Goal: Task Accomplishment & Management: Use online tool/utility

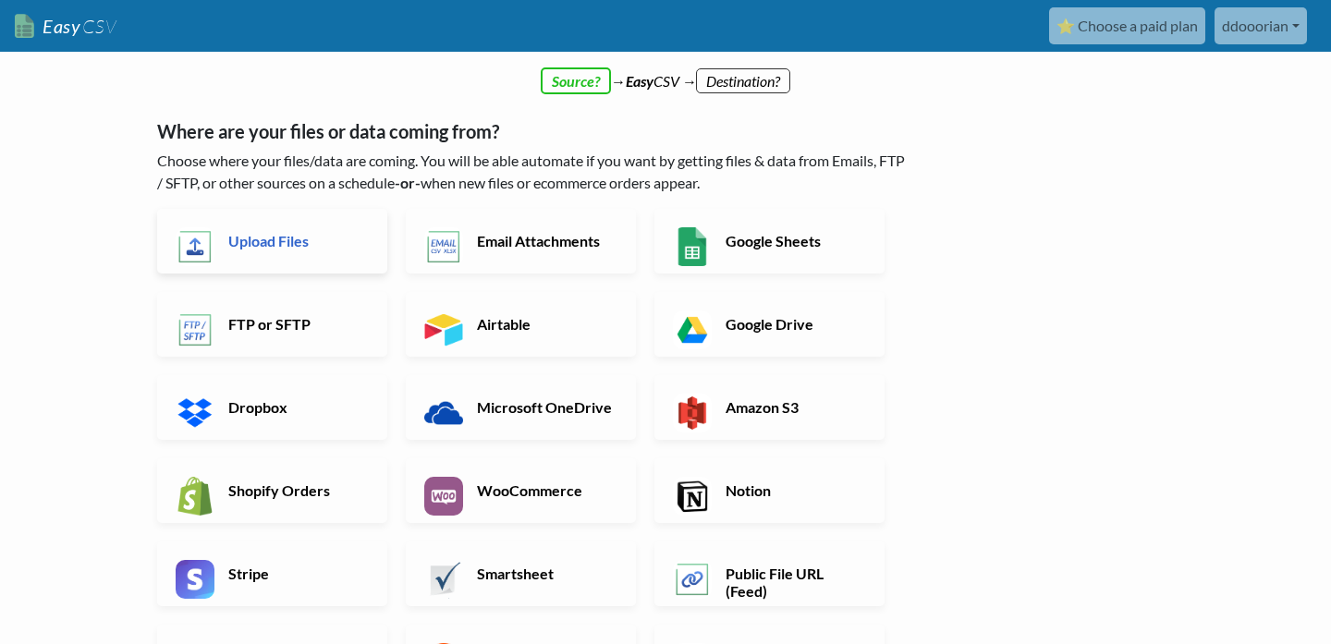
click at [306, 255] on link "Upload Files" at bounding box center [272, 241] width 230 height 65
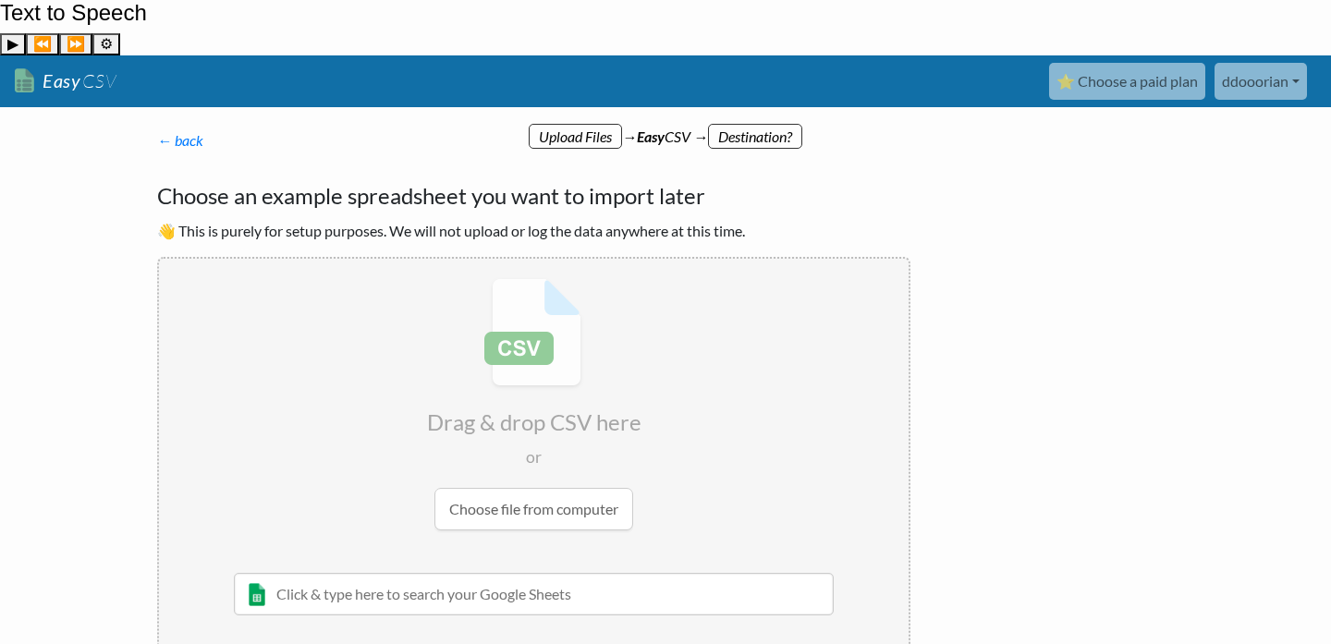
click at [526, 473] on input "file" at bounding box center [534, 404] width 750 height 291
type input "C:\fakepath\movies.csv"
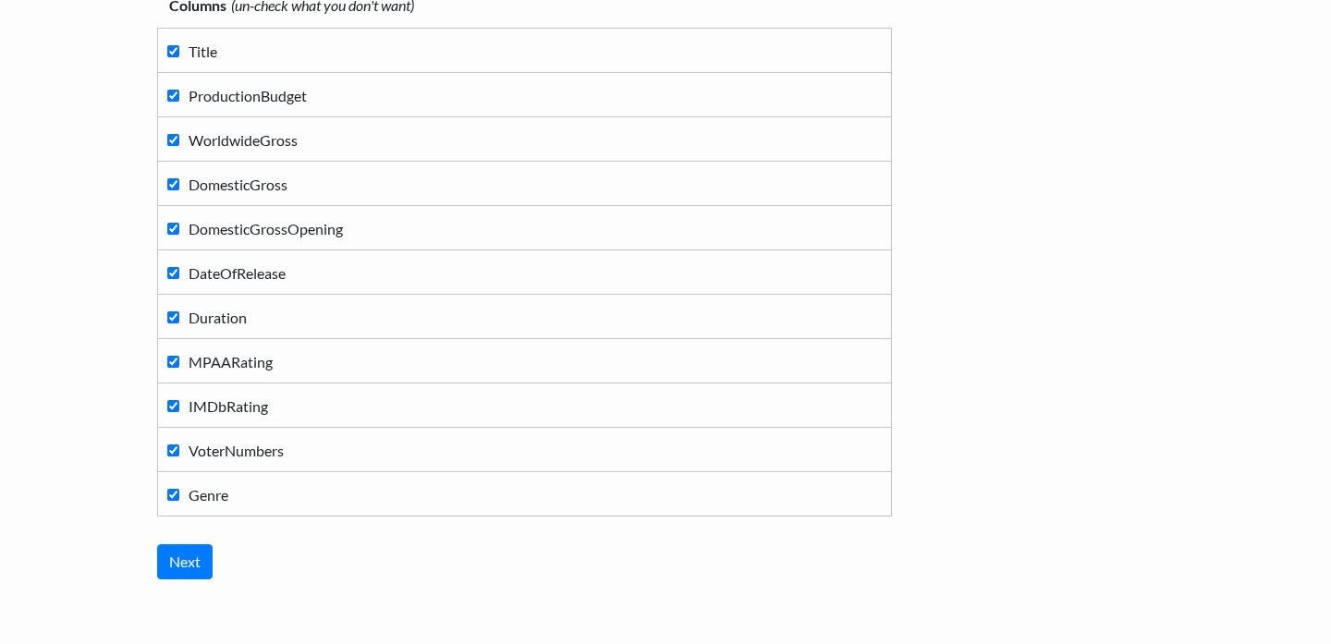
scroll to position [326, 0]
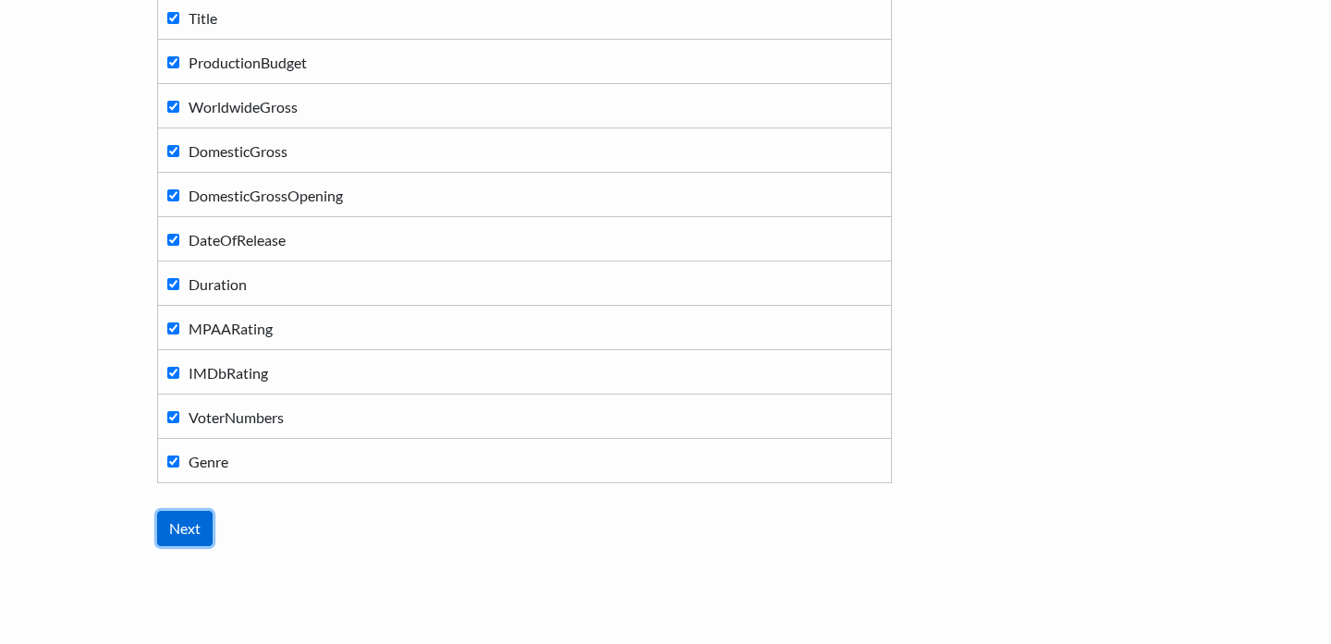
click at [196, 511] on input "Next" at bounding box center [184, 528] width 55 height 35
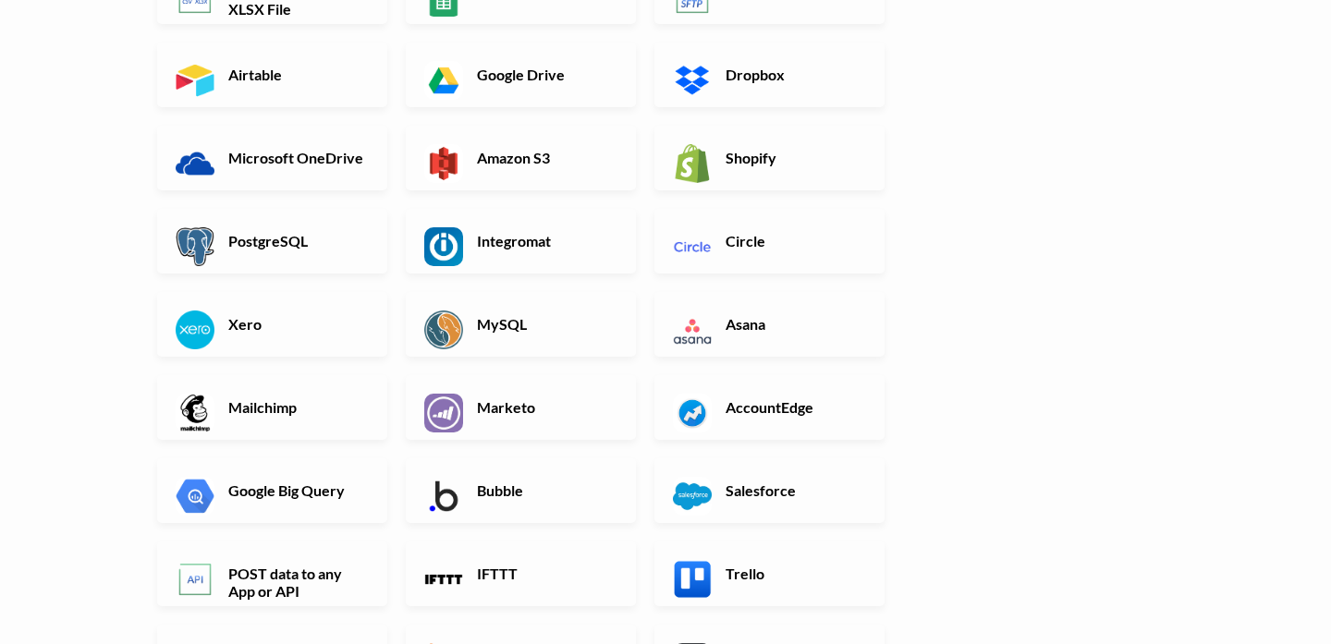
scroll to position [628, 0]
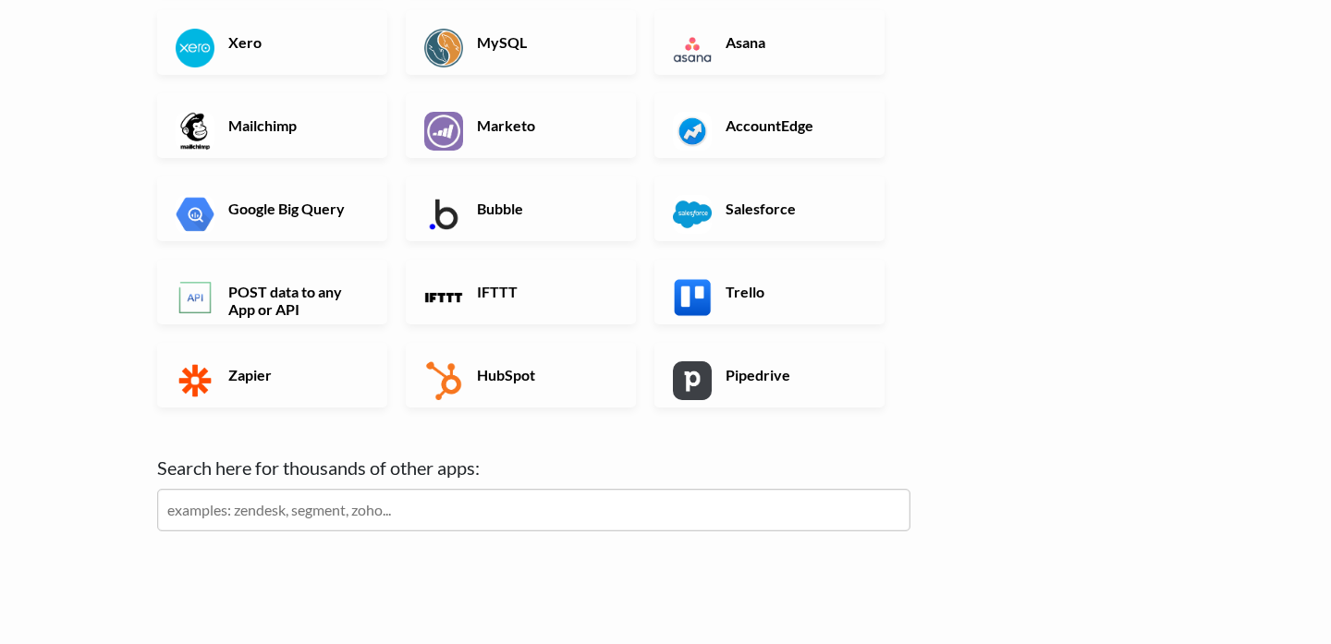
click at [613, 489] on input "text" at bounding box center [533, 510] width 753 height 43
type input "radiant"
click input "Next" at bounding box center [0, 0] width 0 height 0
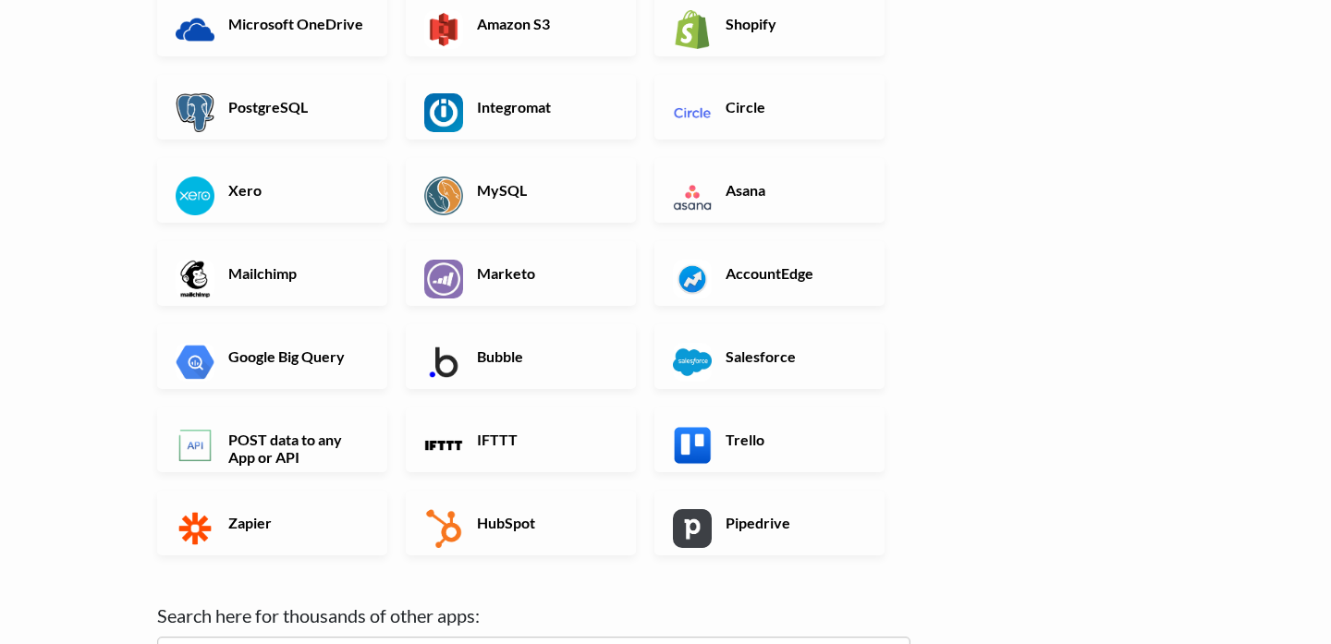
scroll to position [482, 0]
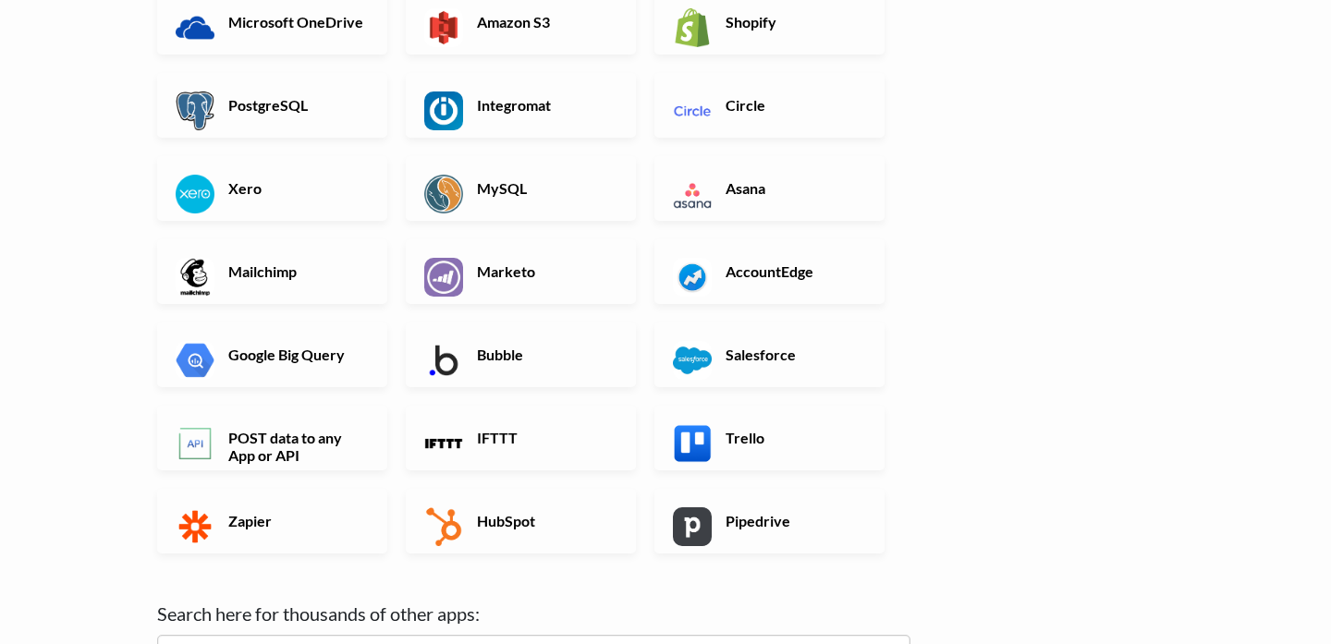
click at [362, 635] on input "radiant" at bounding box center [533, 656] width 753 height 43
drag, startPoint x: 282, startPoint y: 589, endPoint x: 136, endPoint y: 582, distance: 146.2
click at [136, 582] on body "Easy CSV ⭐ Choose a paid plan ddooorian Ddooorian All Flows All CSV Generators …" at bounding box center [665, 255] width 1331 height 1362
click at [258, 635] on input "radiant" at bounding box center [533, 656] width 753 height 43
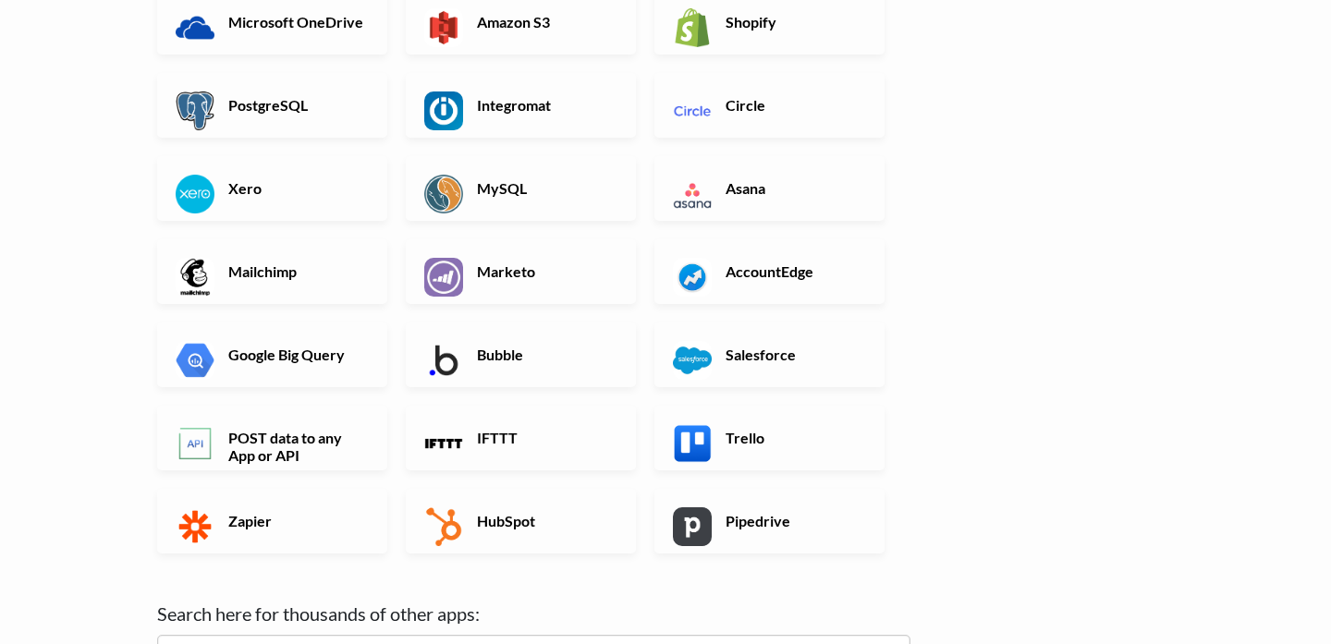
drag, startPoint x: 258, startPoint y: 608, endPoint x: 129, endPoint y: 602, distance: 129.6
click at [129, 602] on body "Easy CSV ⭐ Choose a paid plan ddooorian Ddooorian All Flows All CSV Generators …" at bounding box center [665, 255] width 1331 height 1362
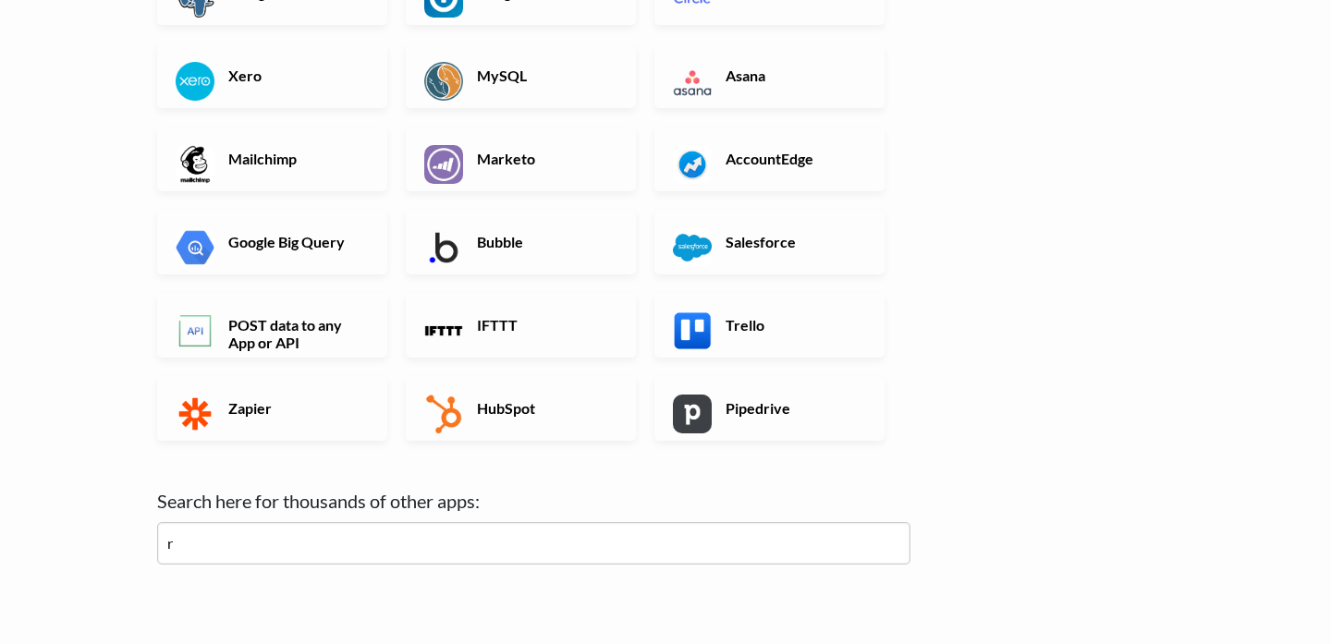
type input "r"
click input "Next" at bounding box center [0, 0] width 0 height 0
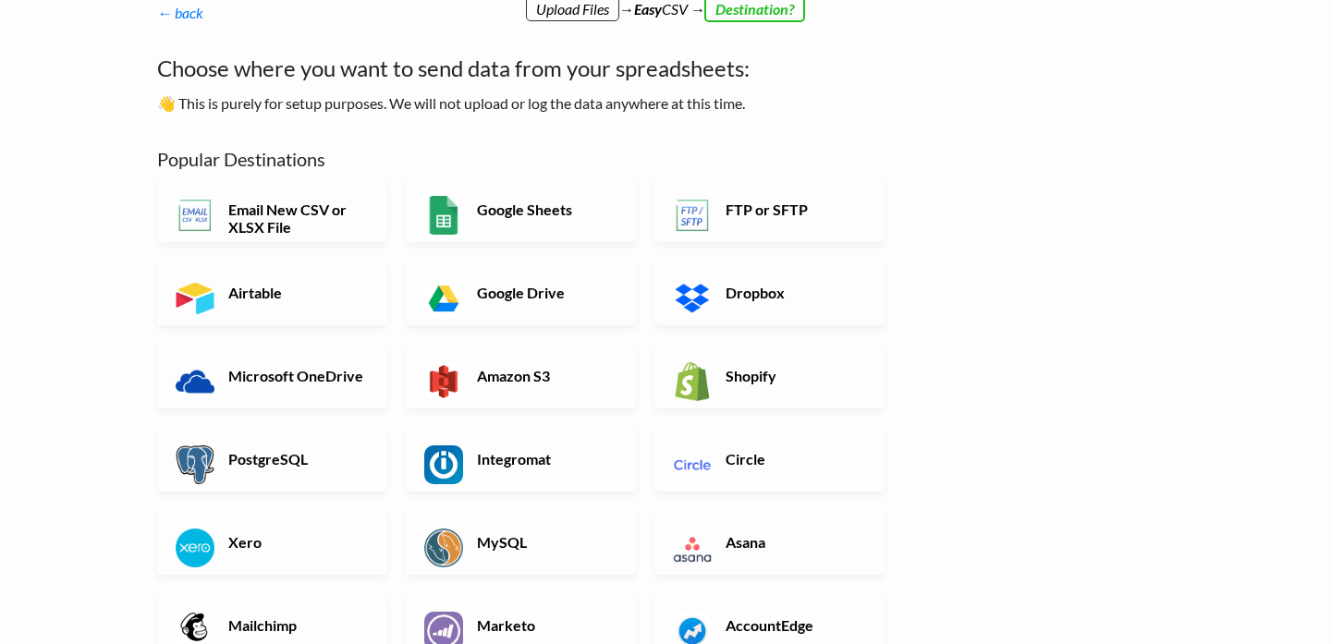
scroll to position [138, 0]
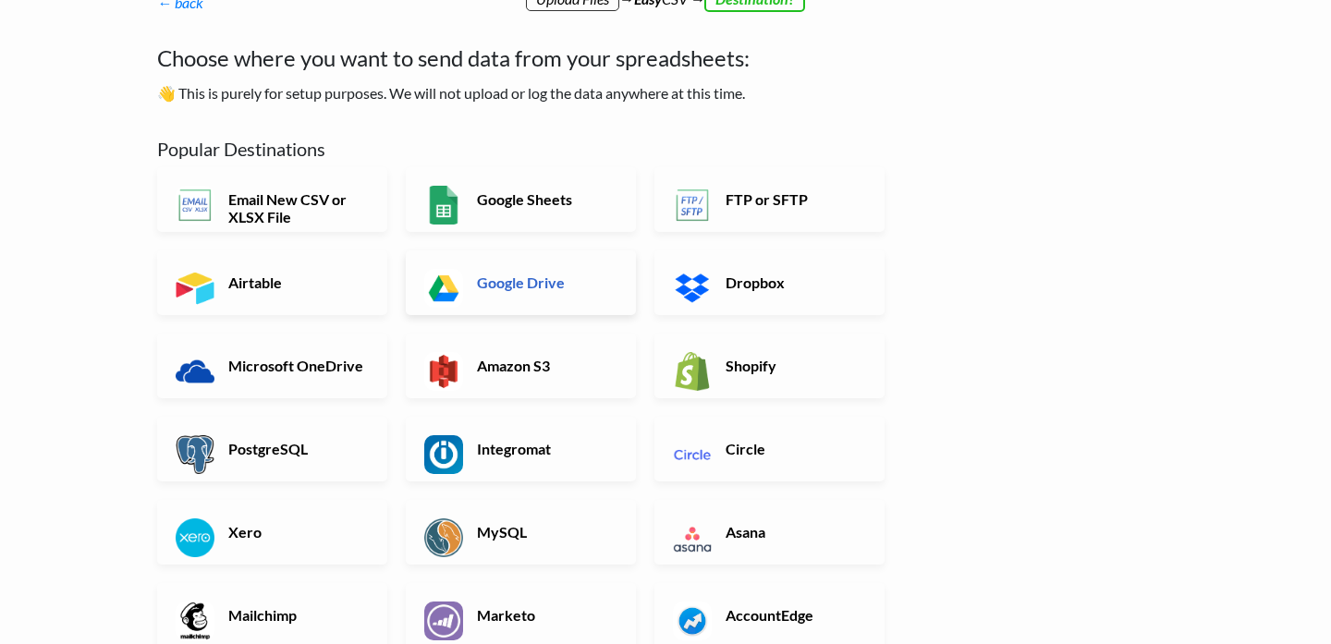
click at [512, 274] on h6 "Google Drive" at bounding box center [544, 283] width 145 height 18
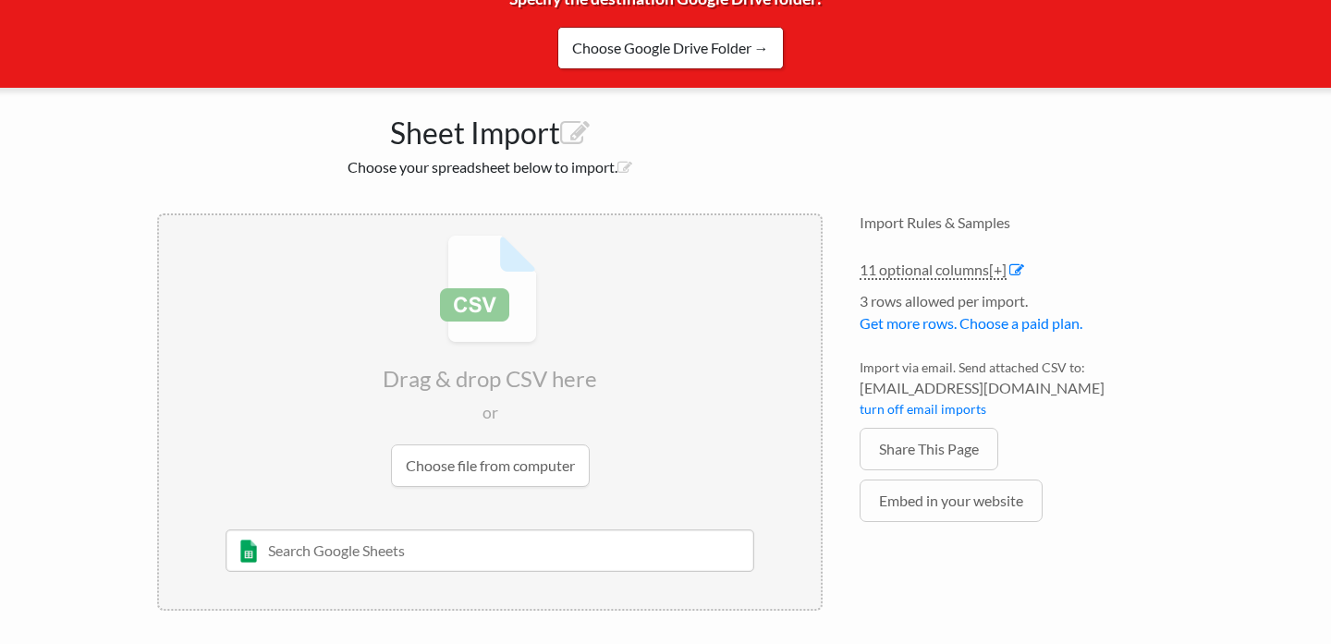
scroll to position [100, 0]
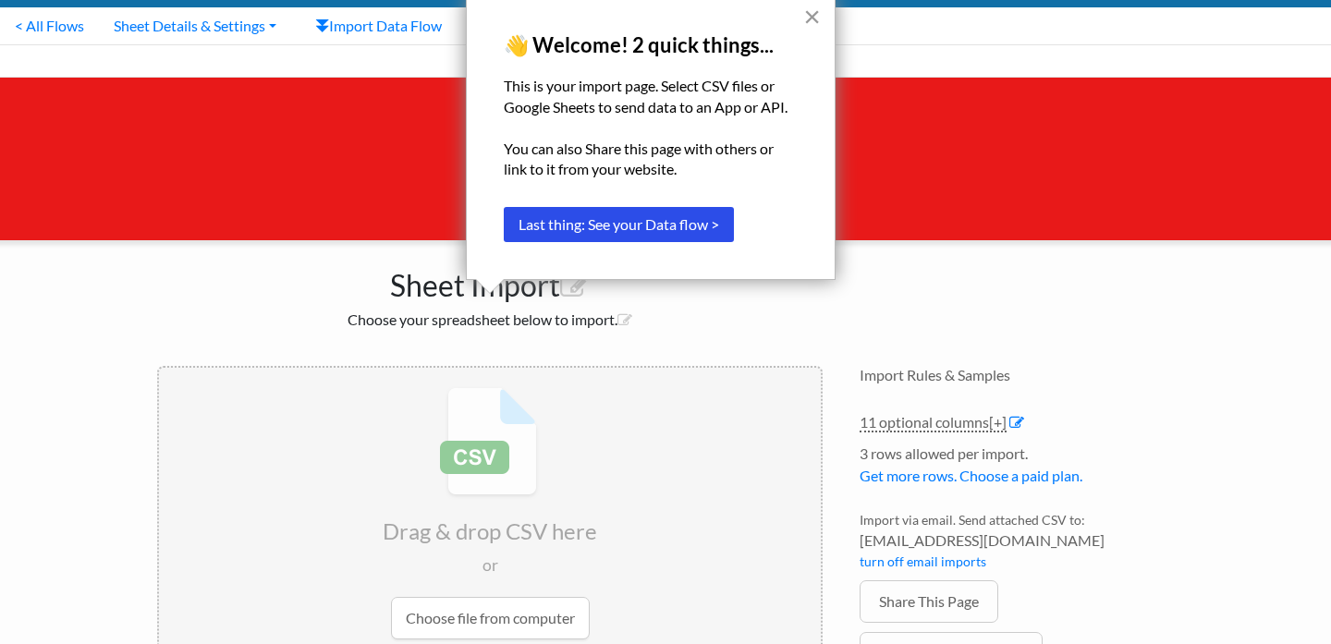
click at [810, 21] on button "×" at bounding box center [812, 17] width 18 height 30
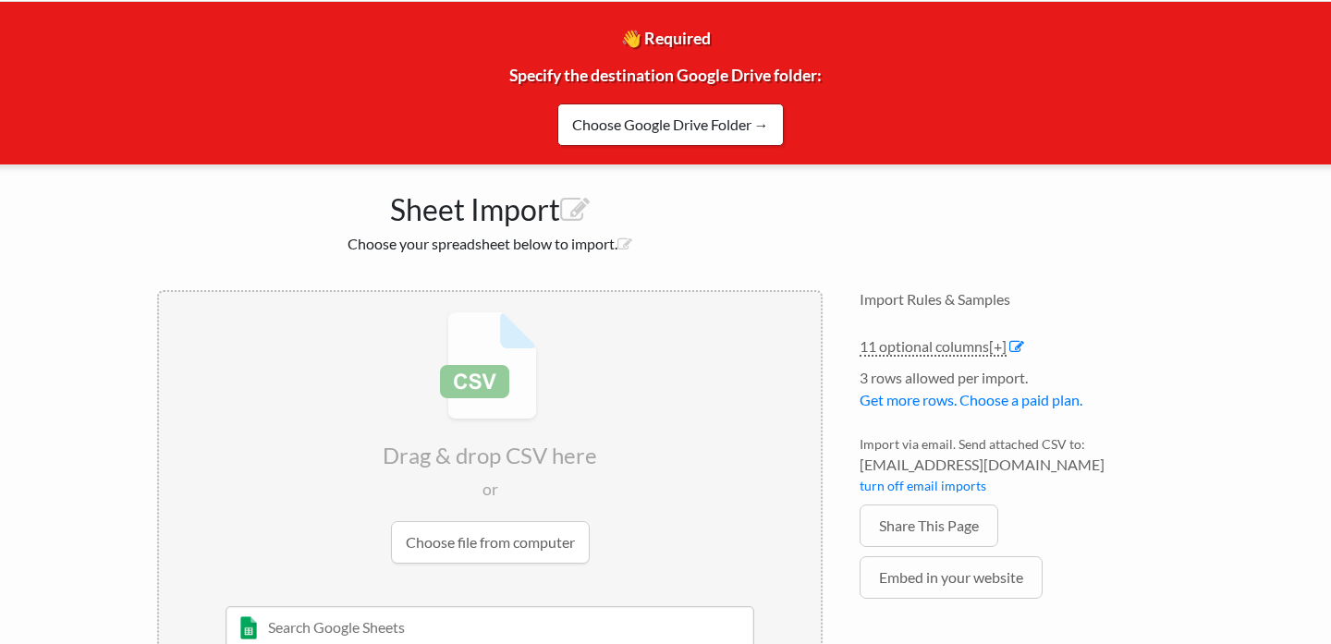
scroll to position [108, 0]
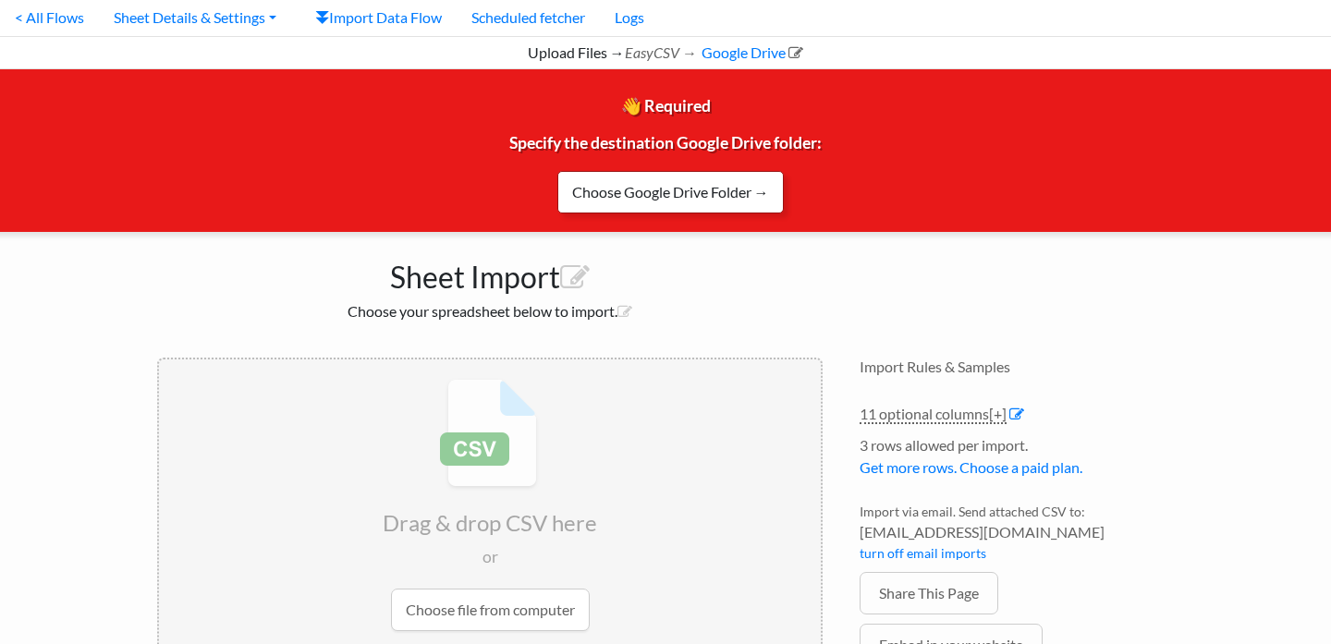
click at [723, 171] on link "Choose Google Drive Folder →" at bounding box center [670, 192] width 226 height 43
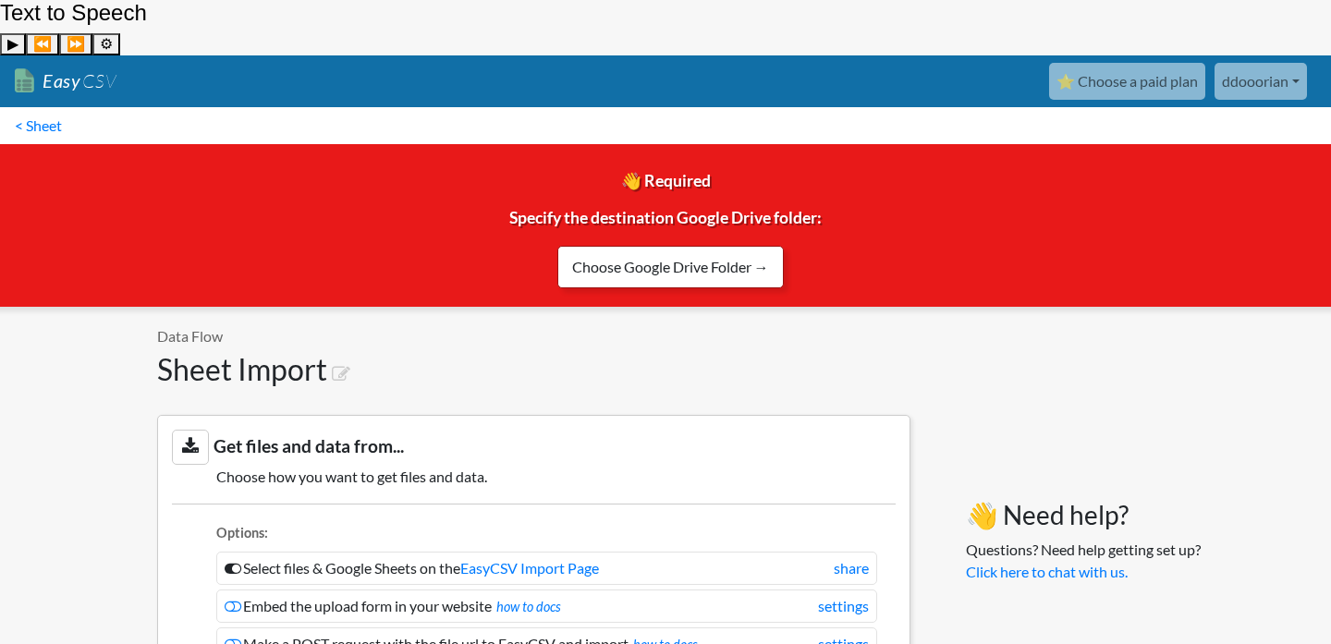
click at [748, 246] on link "Choose Google Drive Folder →" at bounding box center [670, 267] width 226 height 43
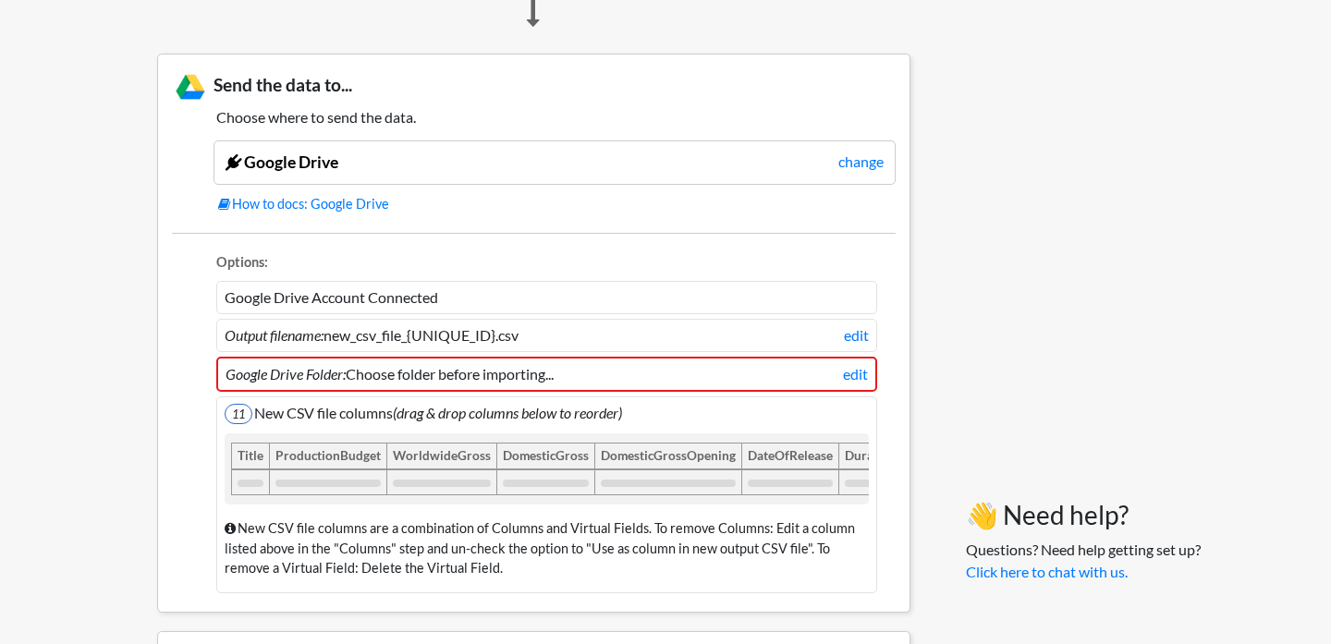
click at [648, 357] on li "Google Drive Folder: Choose folder before importing... edit" at bounding box center [546, 374] width 661 height 35
click at [838, 357] on li "Google Drive Folder: Choose folder before importing... edit" at bounding box center [546, 374] width 661 height 35
click at [861, 363] on link "edit" at bounding box center [855, 374] width 25 height 22
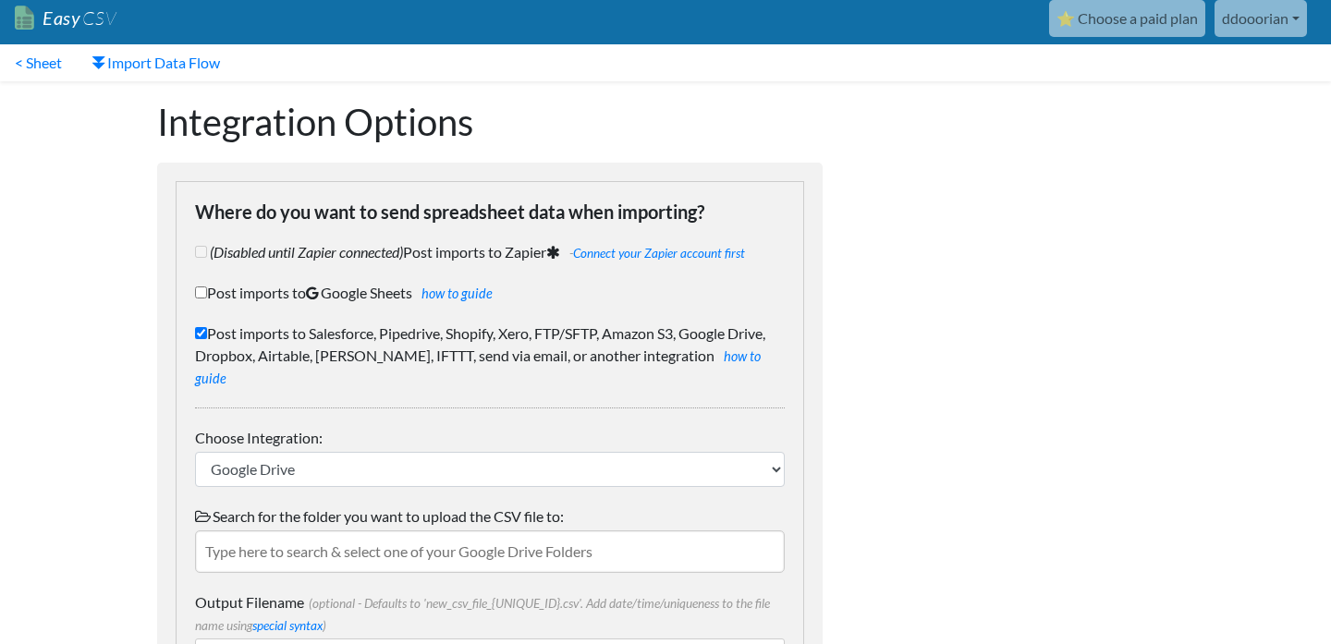
scroll to position [178, 0]
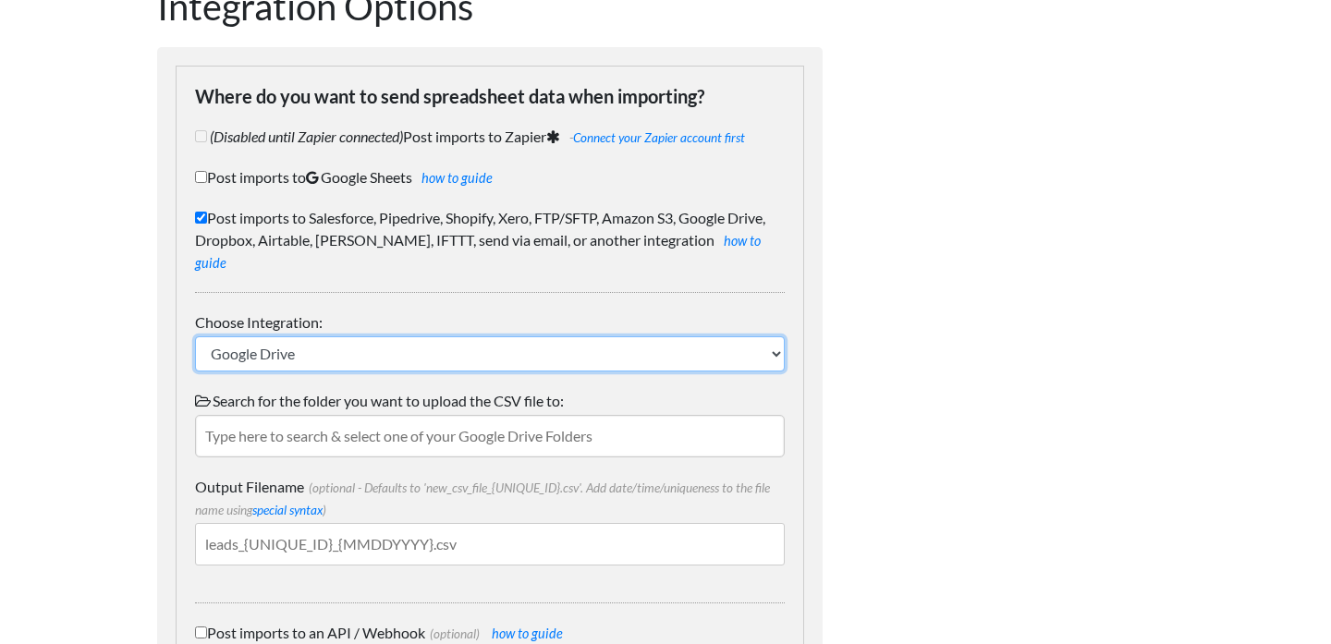
click at [701, 337] on select "IFTTT FTP or SFTP Amazon S3 HubSpot Google Big Query Salesforce Pipedrive Airta…" at bounding box center [490, 354] width 590 height 35
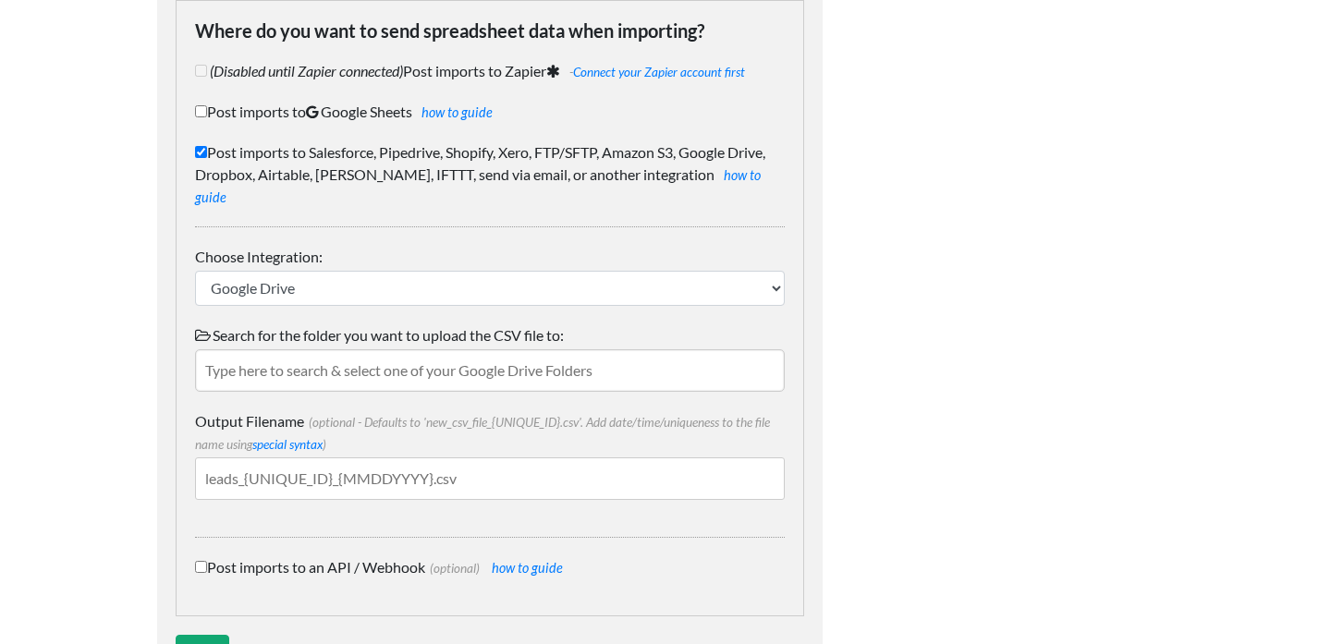
click at [551, 349] on input "text" at bounding box center [490, 370] width 590 height 43
type input "a"
type input "csv"
click at [176, 635] on input "Save" at bounding box center [203, 652] width 54 height 35
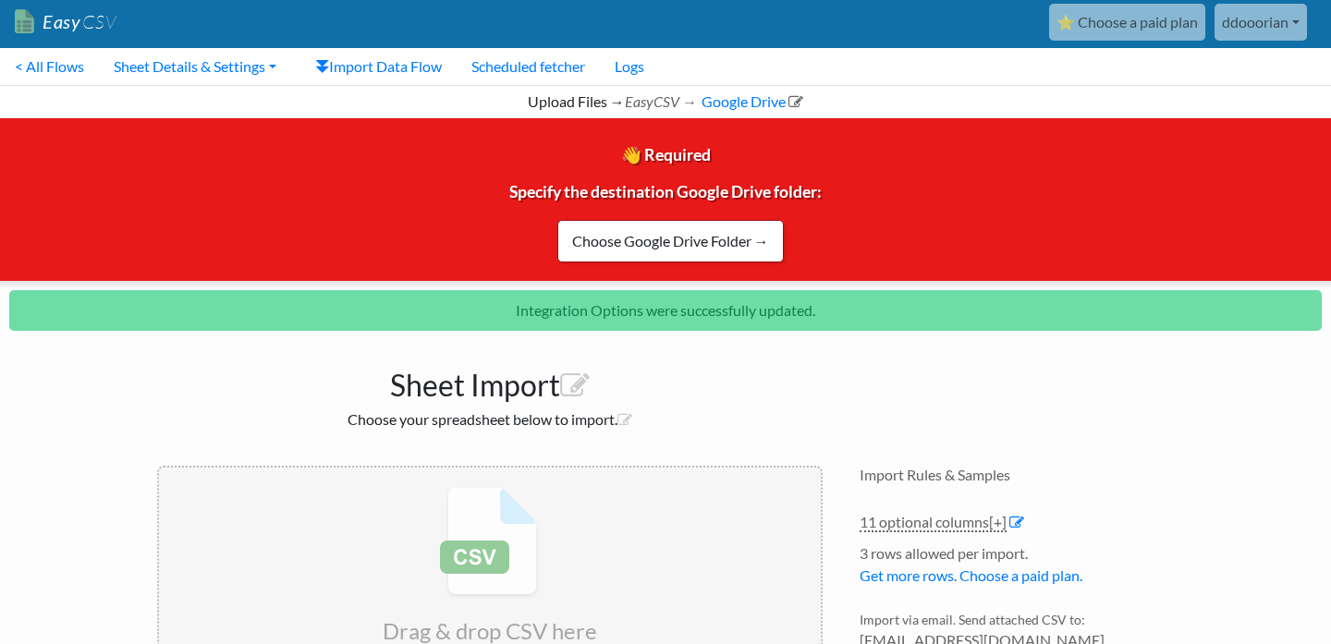
scroll to position [258, 0]
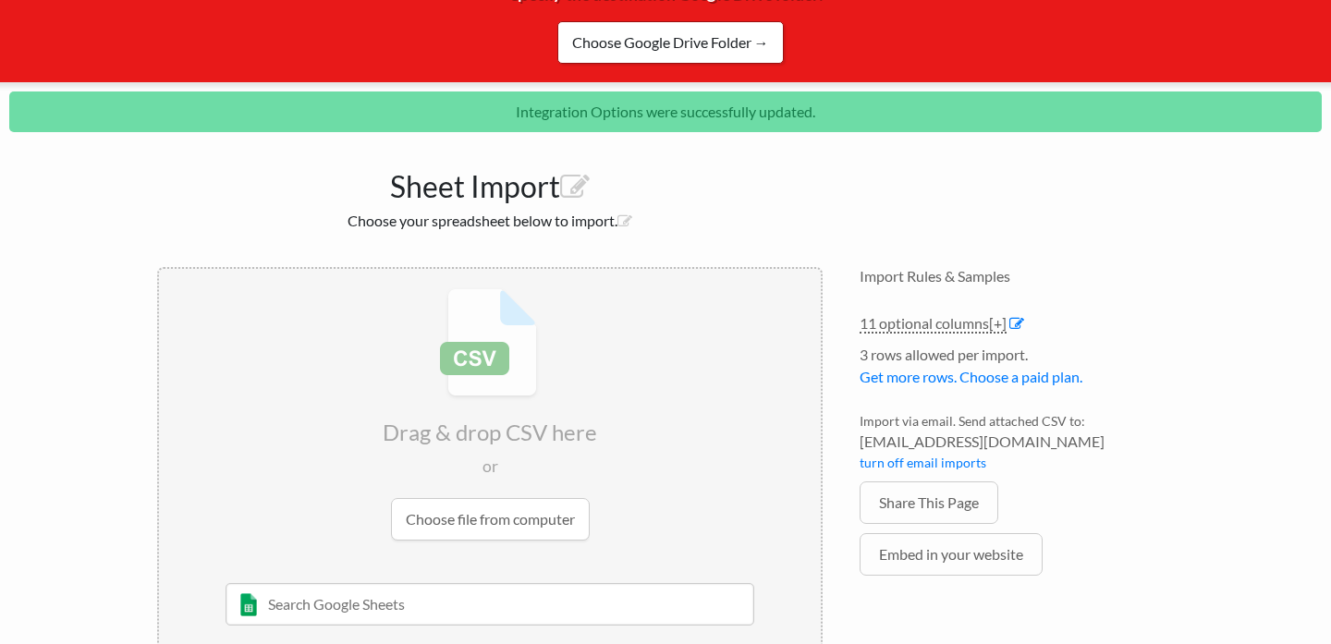
click at [493, 445] on input "file" at bounding box center [490, 414] width 662 height 291
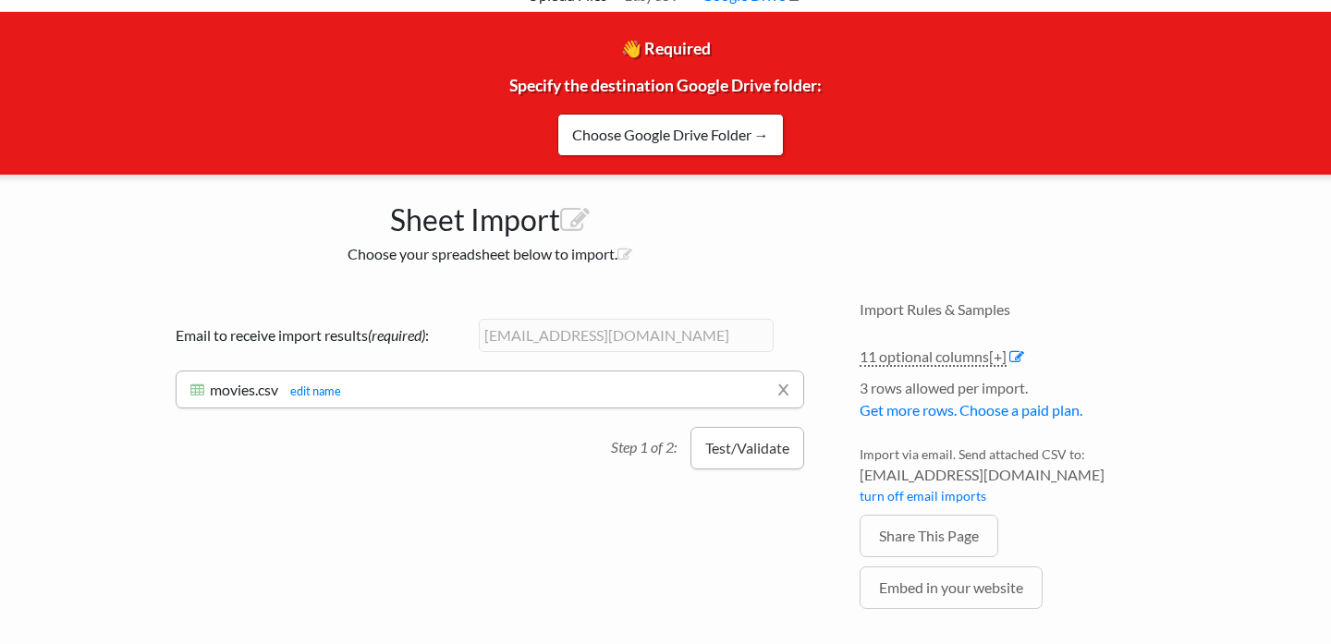
click at [753, 427] on button "Test/Validate" at bounding box center [748, 448] width 114 height 43
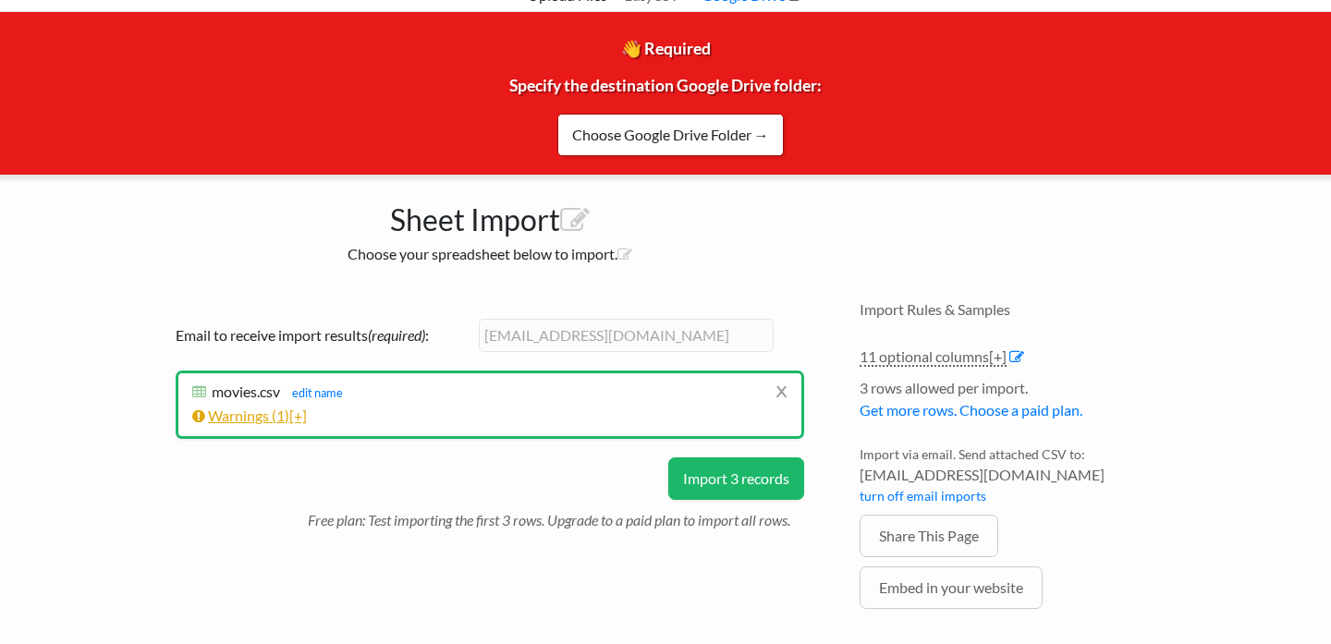
click at [283, 407] on span "1" at bounding box center [280, 416] width 8 height 18
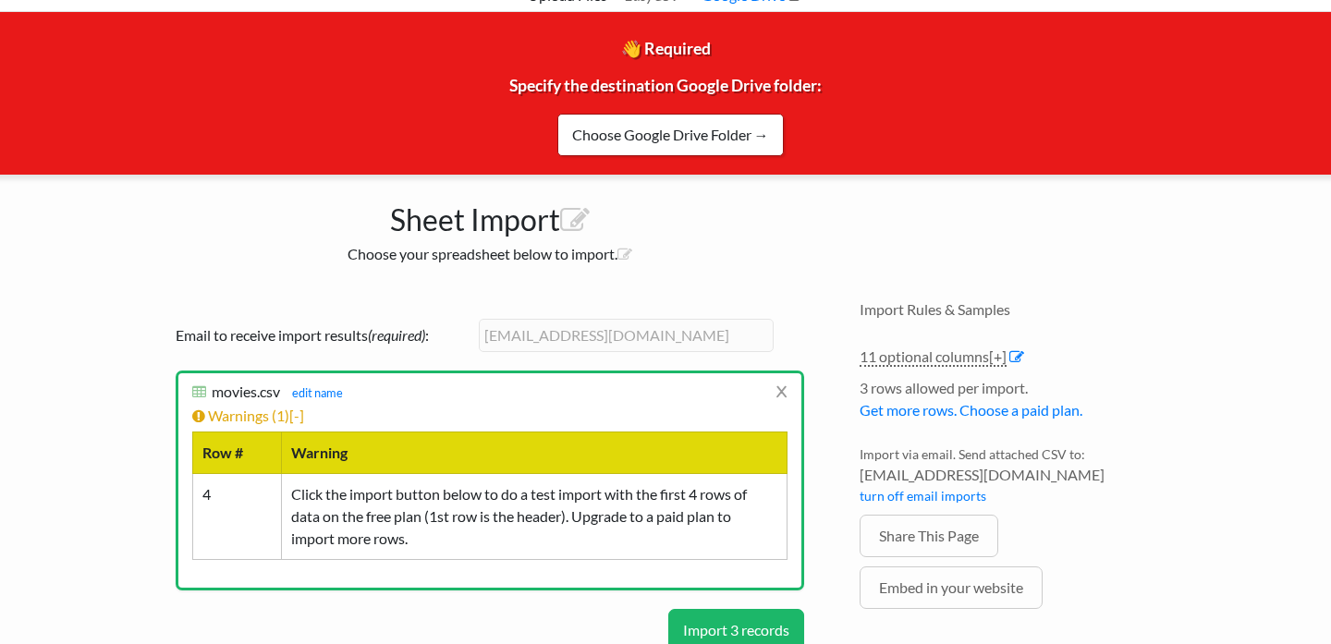
scroll to position [199, 0]
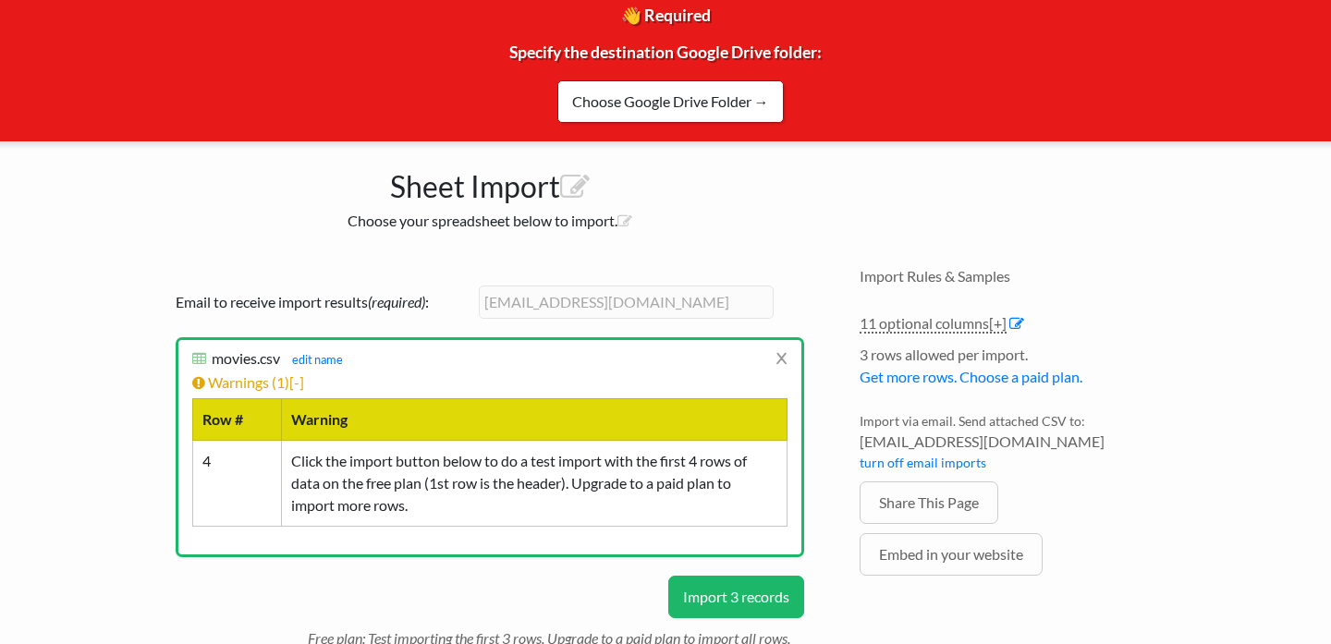
click at [758, 576] on button "Import 3 records" at bounding box center [736, 597] width 136 height 43
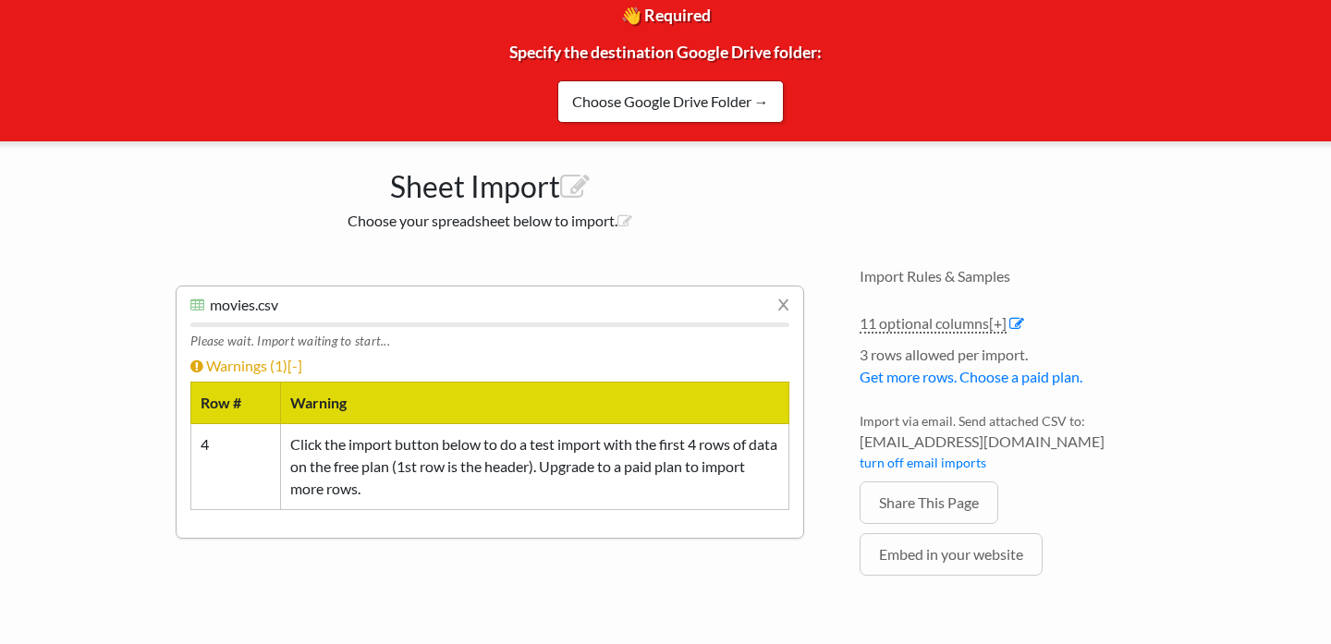
scroll to position [165, 0]
